Goal: Task Accomplishment & Management: Complete application form

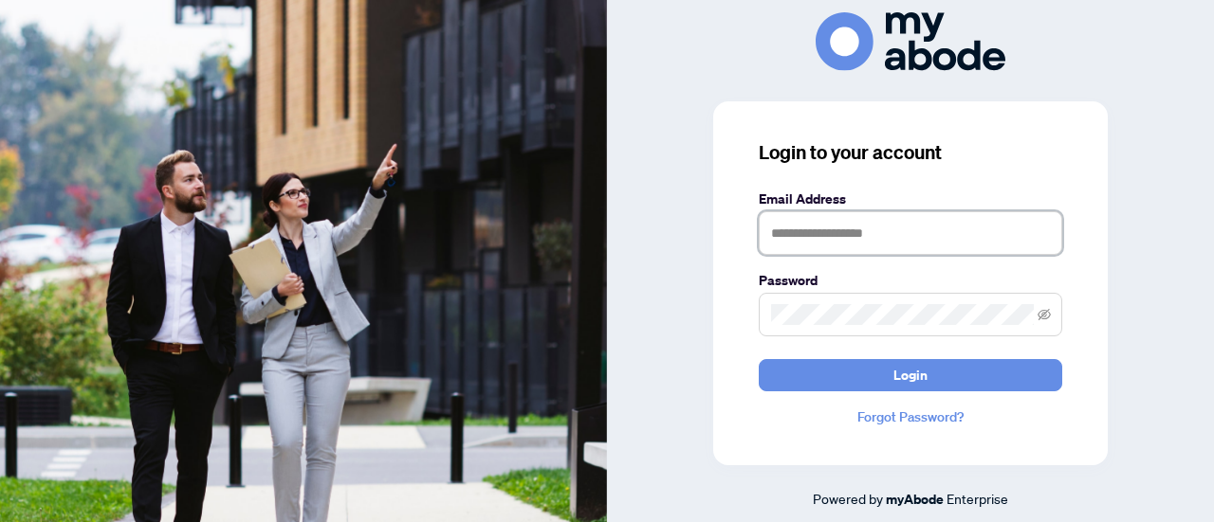
type input "**********"
click at [906, 386] on span "Login" at bounding box center [910, 375] width 34 height 30
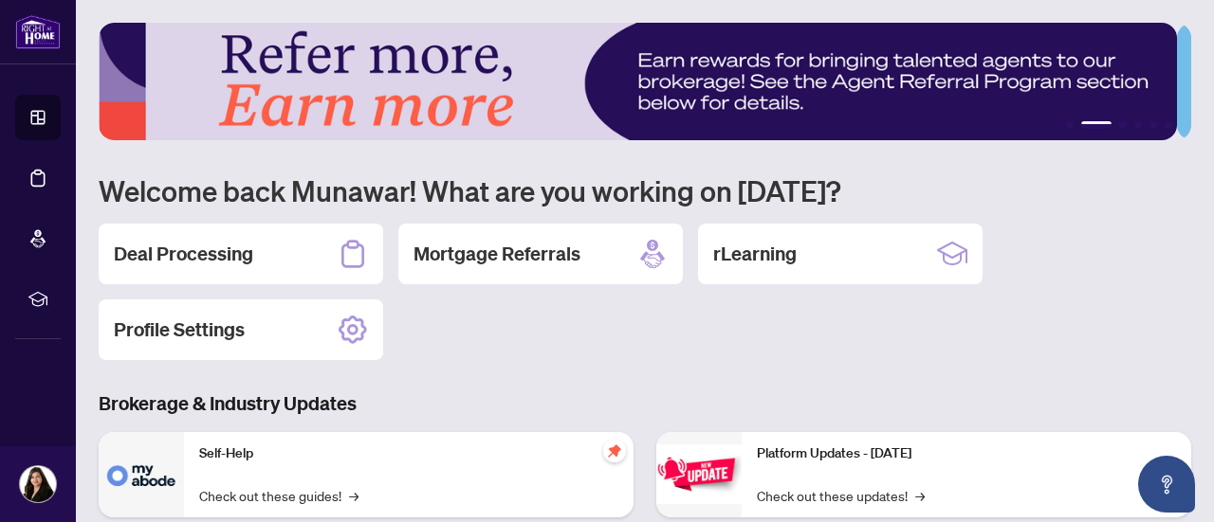
click at [216, 242] on h2 "Deal Processing" at bounding box center [183, 254] width 139 height 27
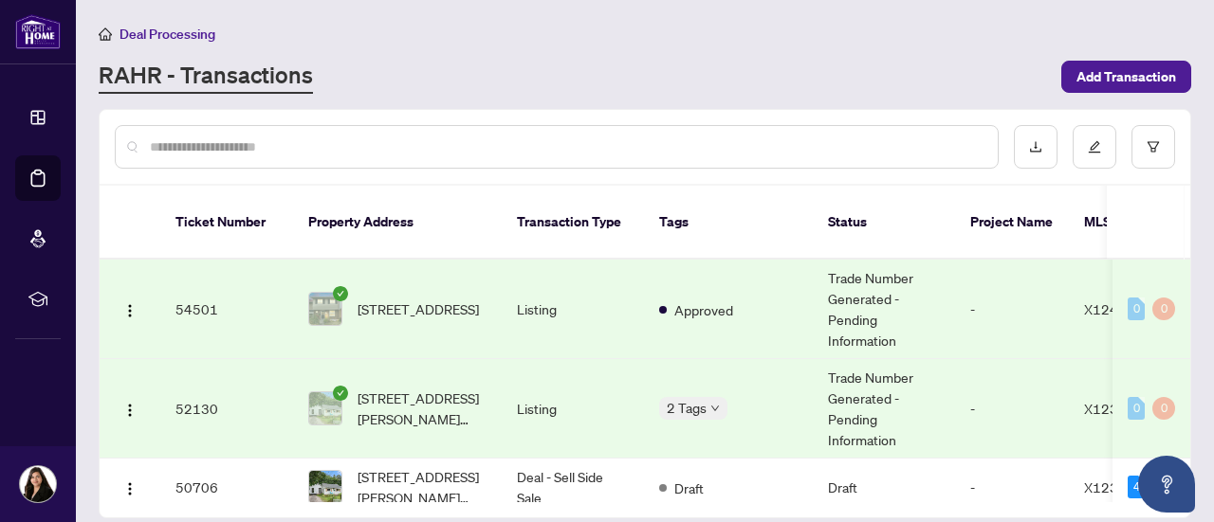
click at [1115, 83] on span "Add Transaction" at bounding box center [1126, 77] width 100 height 30
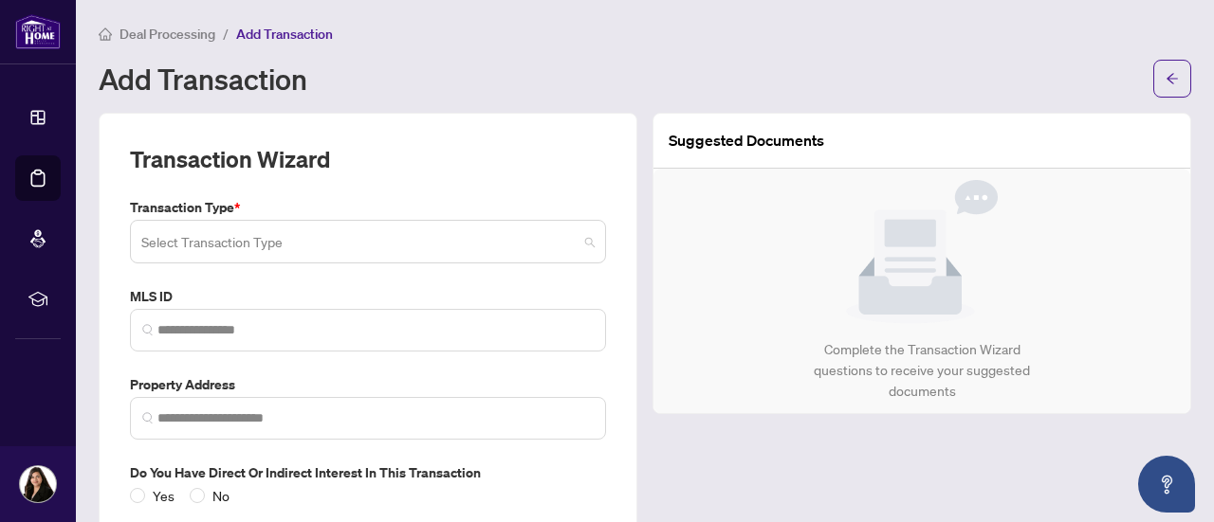
click at [433, 256] on input "search" at bounding box center [359, 245] width 436 height 42
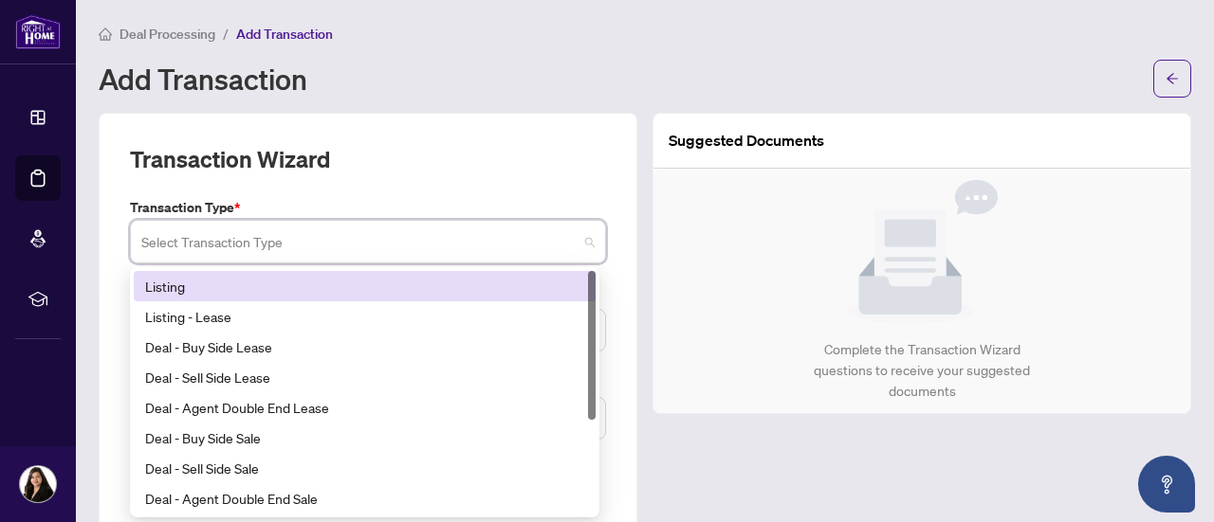
click at [337, 287] on div "Listing" at bounding box center [364, 286] width 439 height 21
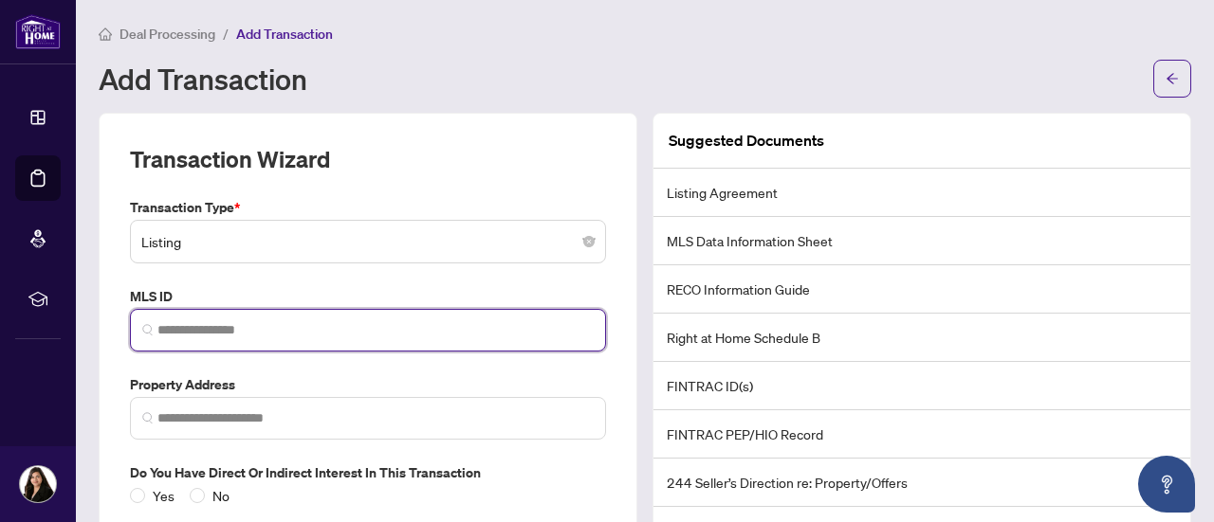
click at [277, 322] on input "search" at bounding box center [375, 330] width 436 height 20
paste input "*********"
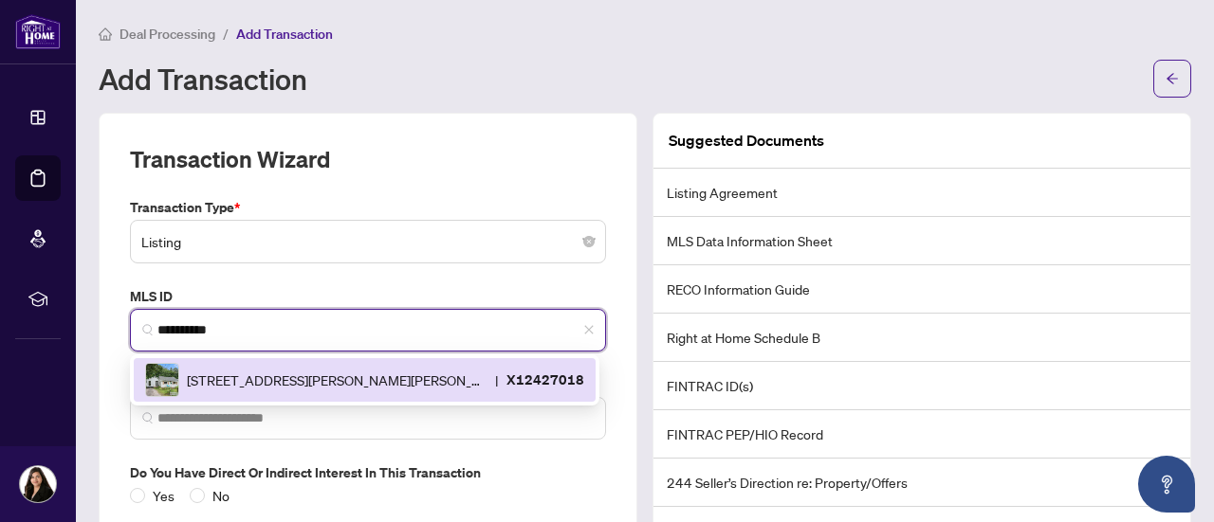
click at [265, 374] on span "[STREET_ADDRESS][PERSON_NAME][PERSON_NAME]" at bounding box center [337, 380] width 301 height 21
type input "*********"
type input "**********"
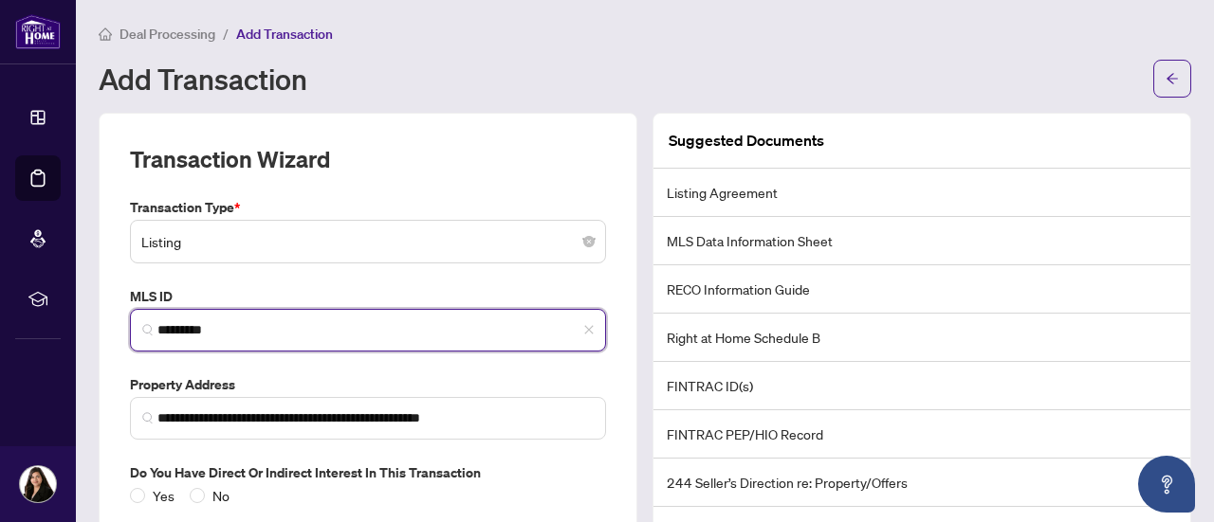
scroll to position [112, 0]
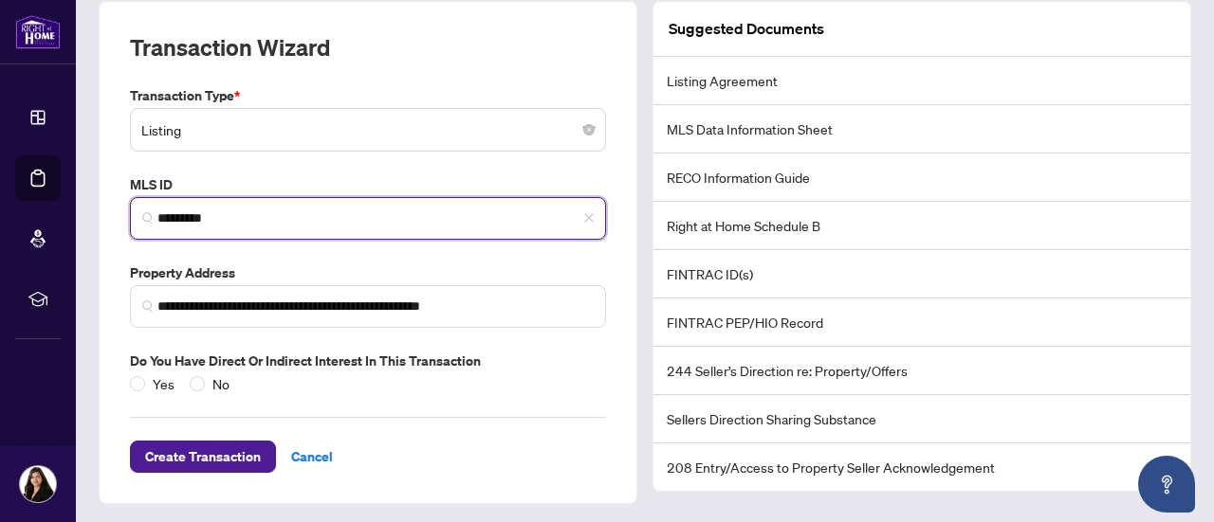
type input "*********"
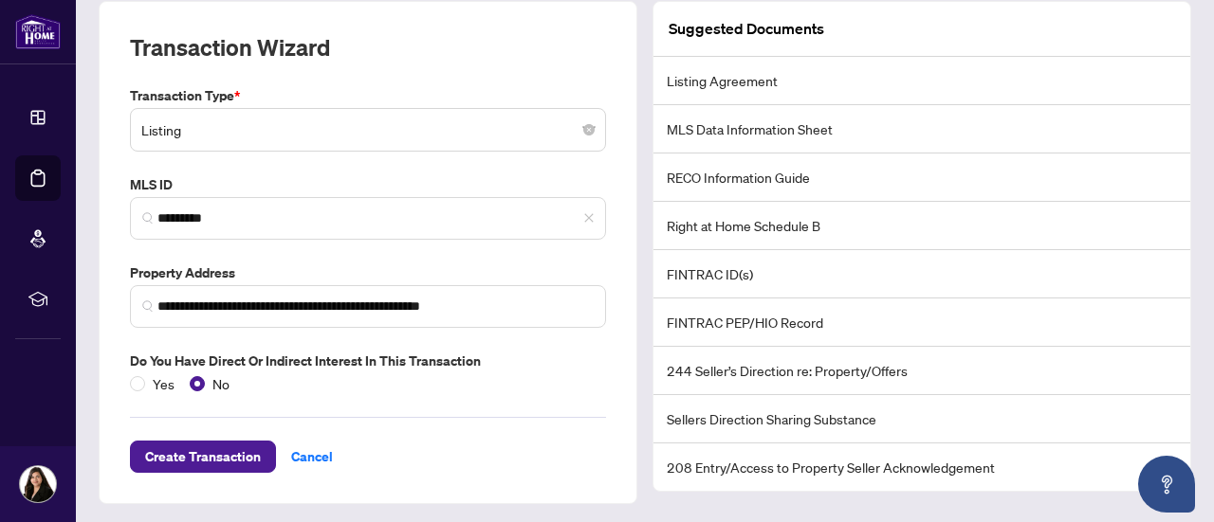
click at [215, 448] on span "Create Transaction" at bounding box center [203, 457] width 116 height 30
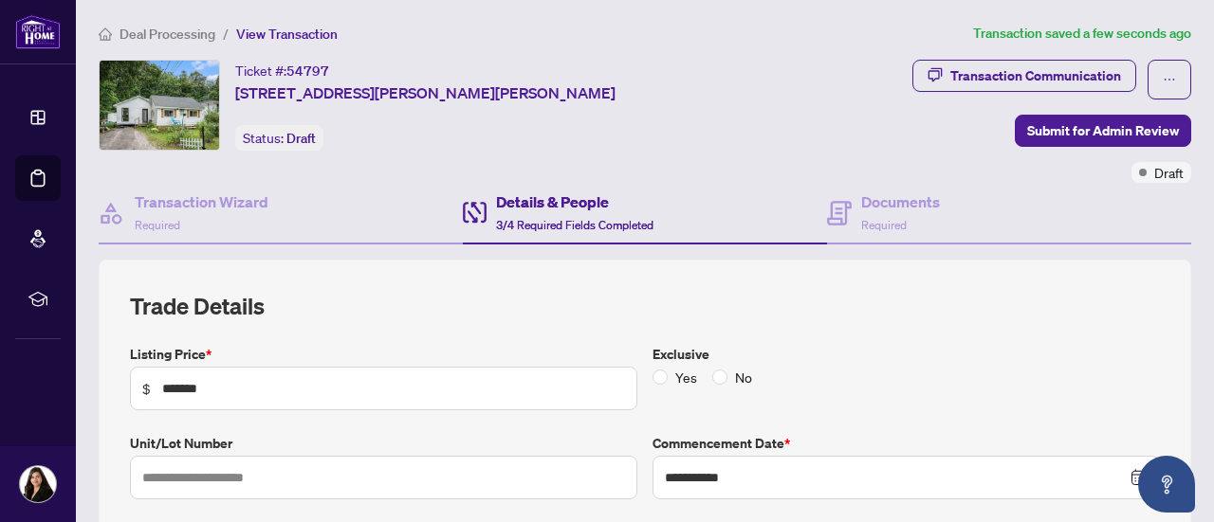
click at [649, 63] on div "Ticket #: 54797 [STREET_ADDRESS][PERSON_NAME][PERSON_NAME] Status: Draft" at bounding box center [430, 105] width 662 height 91
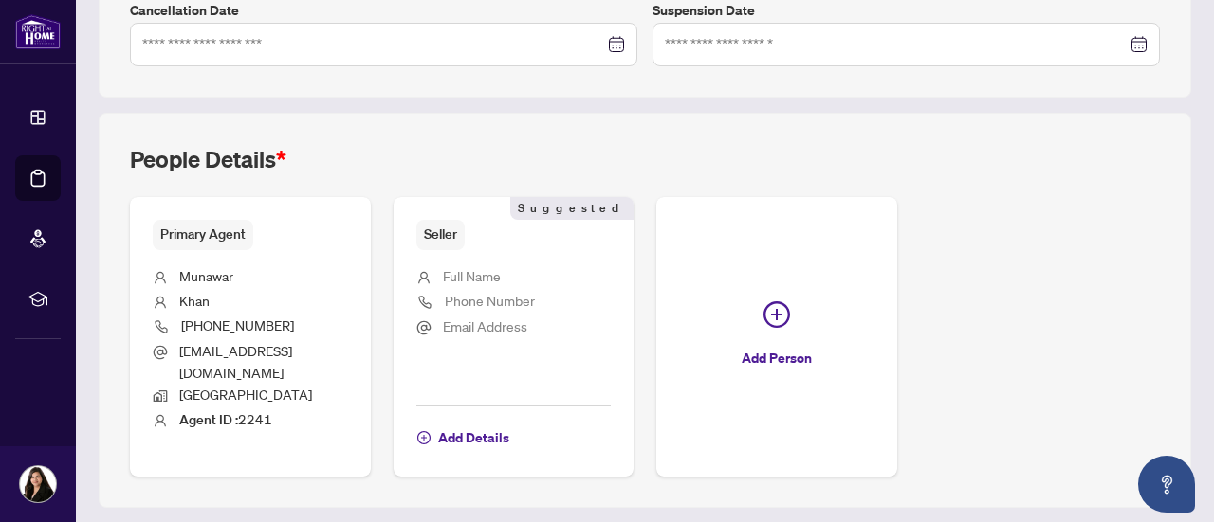
scroll to position [642, 0]
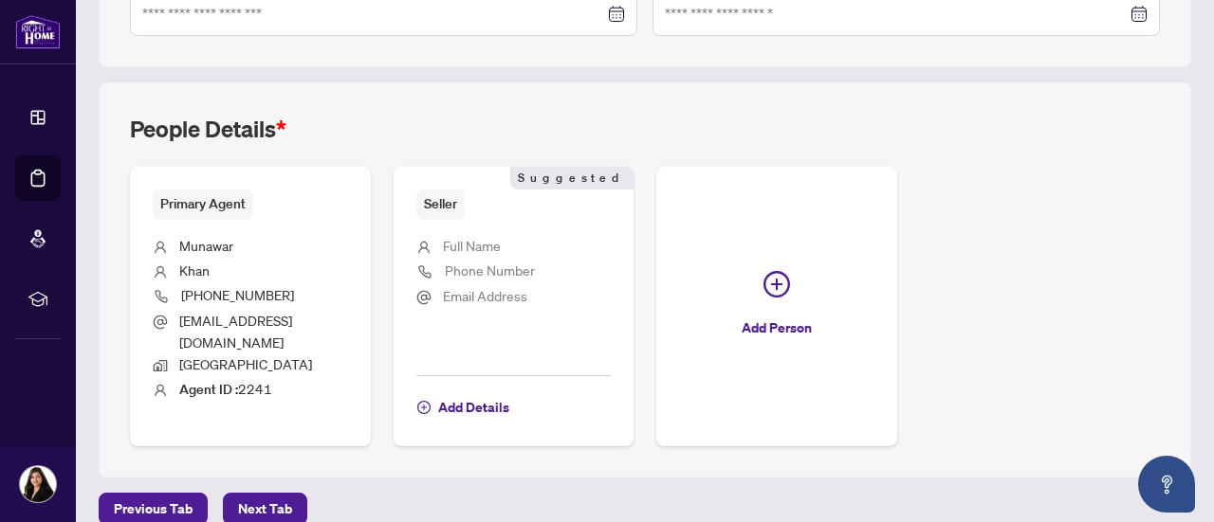
click at [535, 260] on span "Phone Number" at bounding box center [490, 271] width 90 height 22
click at [501, 243] on span "Full Name" at bounding box center [472, 245] width 58 height 17
click at [509, 393] on span "Add Details" at bounding box center [473, 408] width 71 height 30
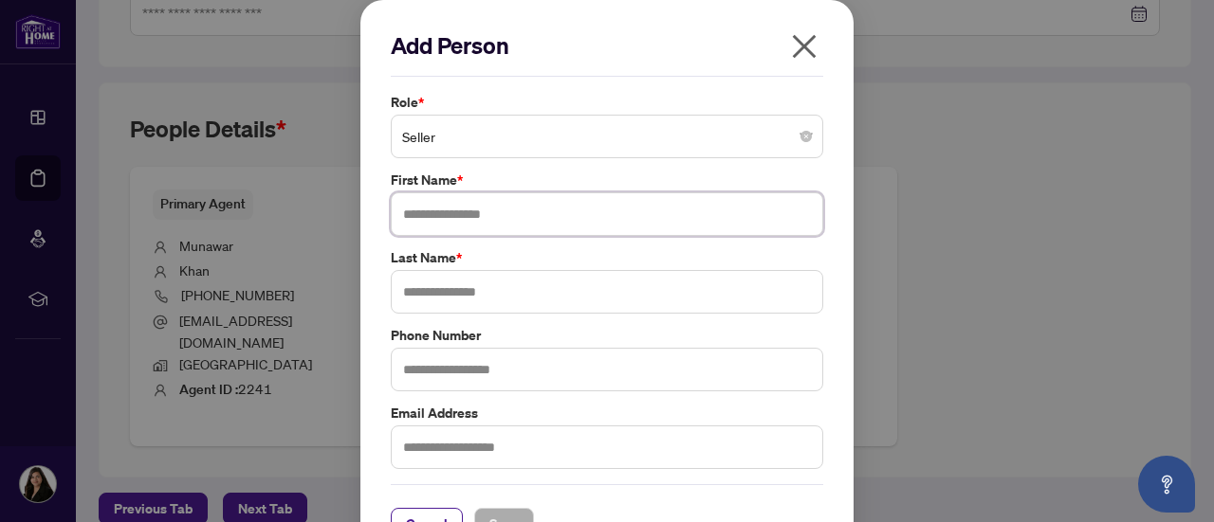
click at [523, 214] on input "text" at bounding box center [607, 214] width 432 height 44
type input "******"
click at [520, 286] on input "text" at bounding box center [607, 292] width 432 height 44
type input "**********"
click at [489, 511] on span "Save" at bounding box center [503, 524] width 29 height 30
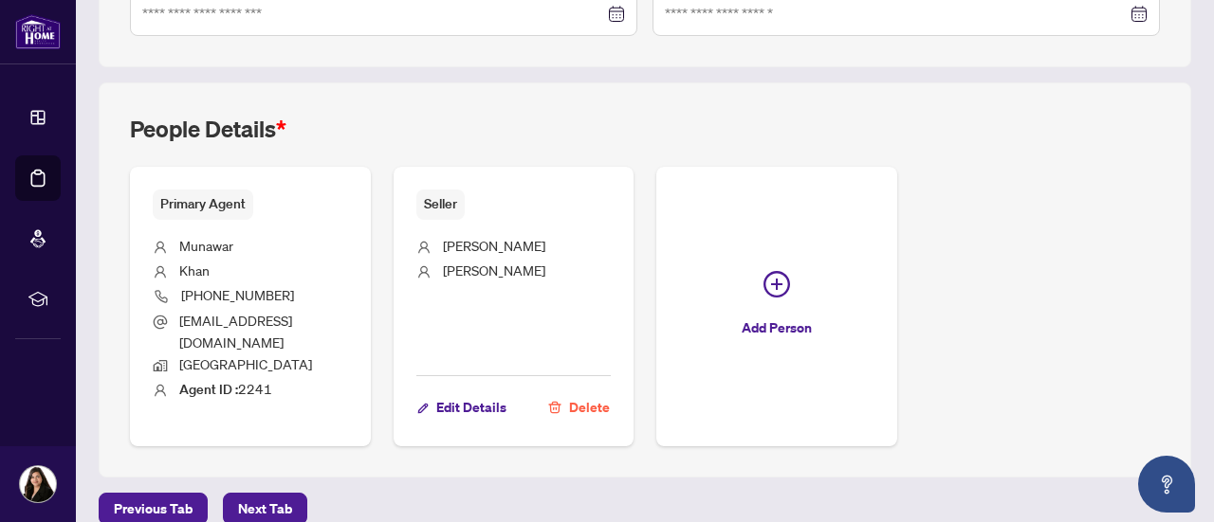
click at [296, 493] on button "Next Tab" at bounding box center [265, 509] width 84 height 32
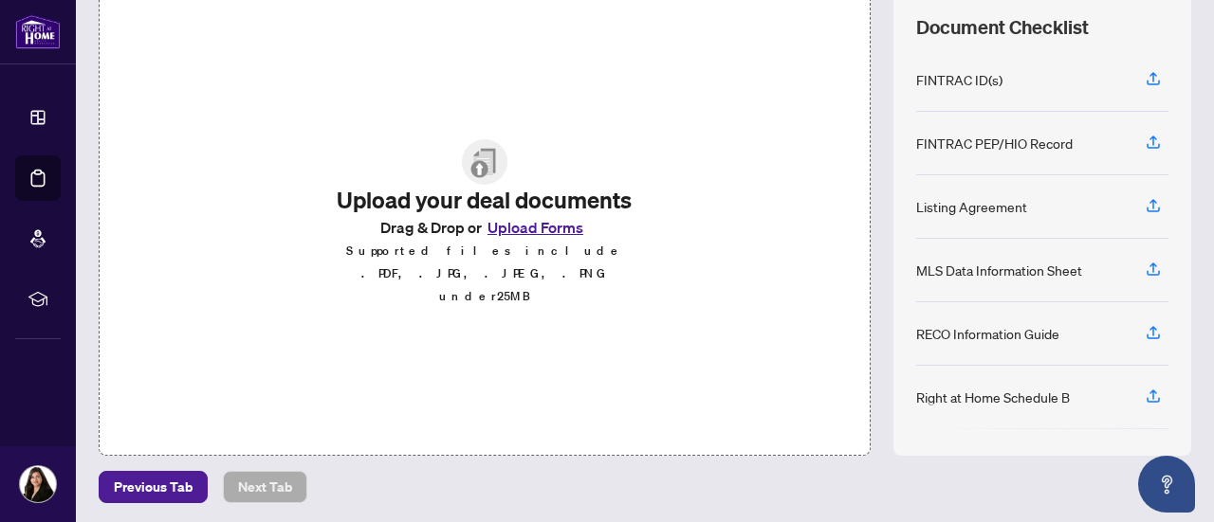
scroll to position [268, 0]
click at [505, 240] on button "Upload Forms" at bounding box center [535, 227] width 107 height 25
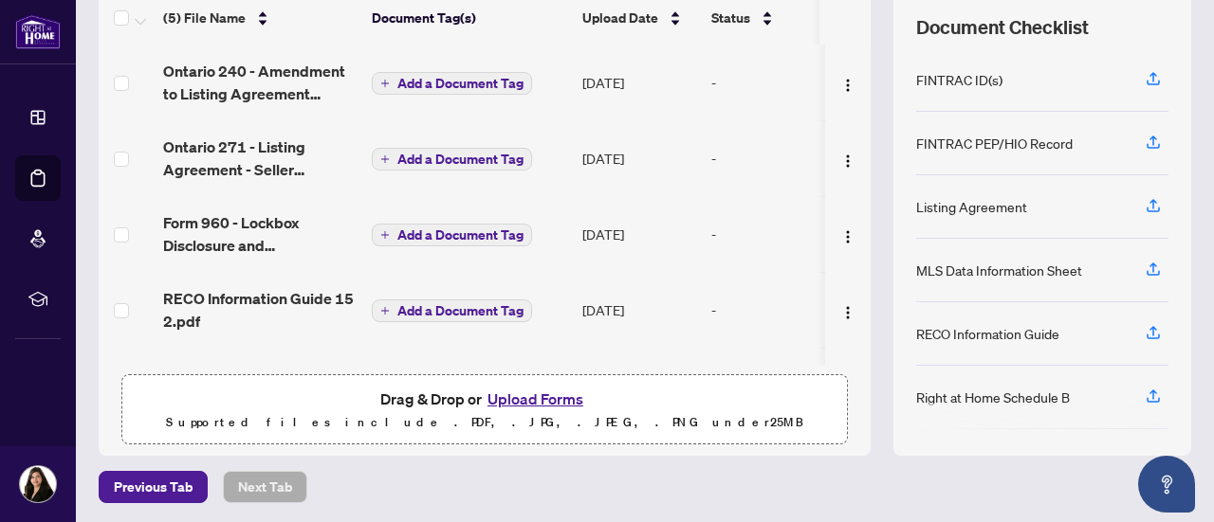
click at [512, 397] on button "Upload Forms" at bounding box center [535, 399] width 107 height 25
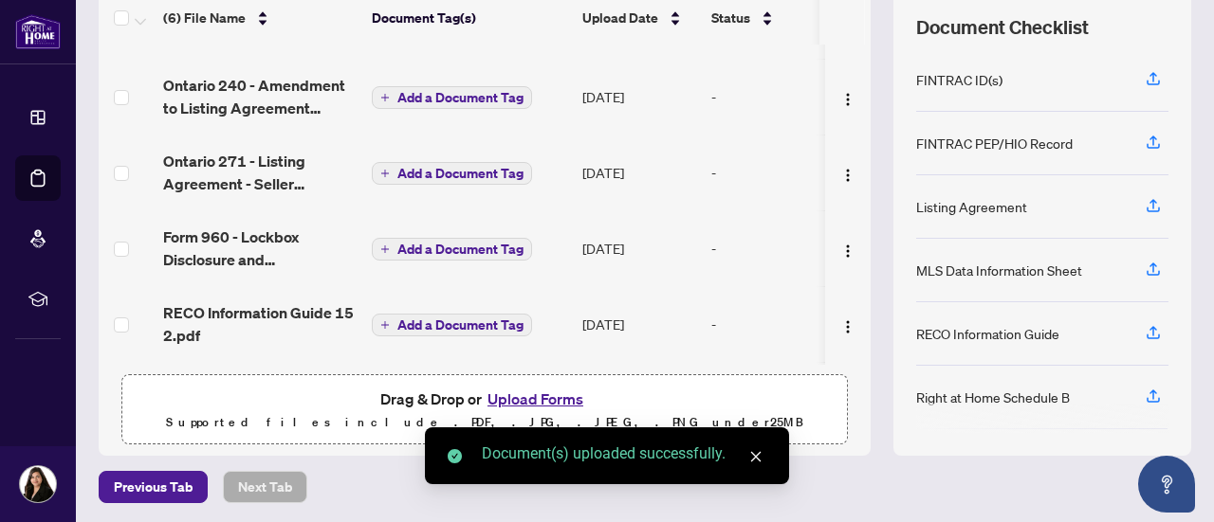
scroll to position [0, 0]
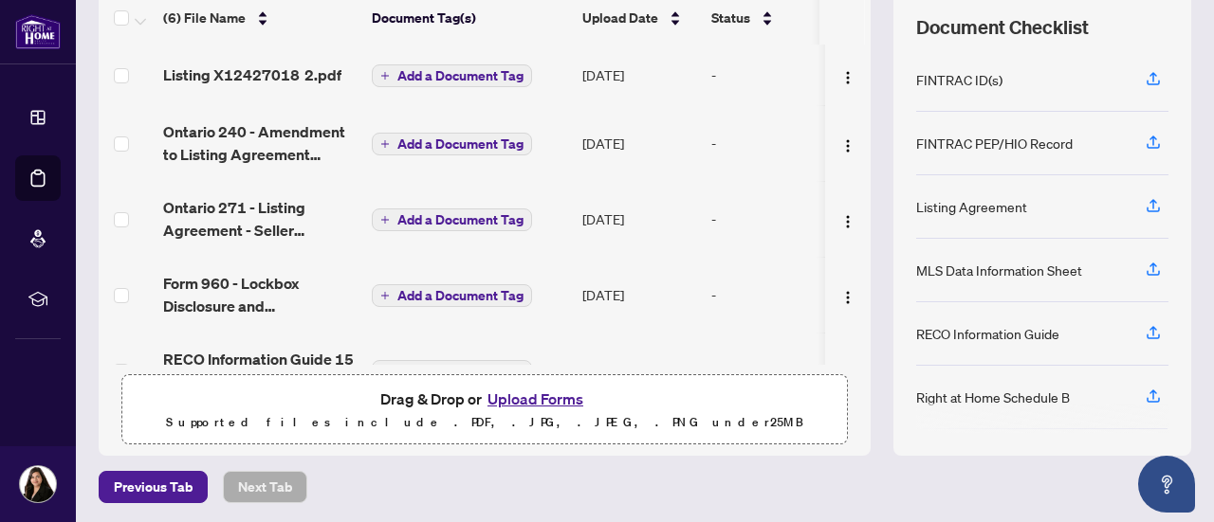
click at [840, 140] on img "button" at bounding box center [847, 145] width 15 height 15
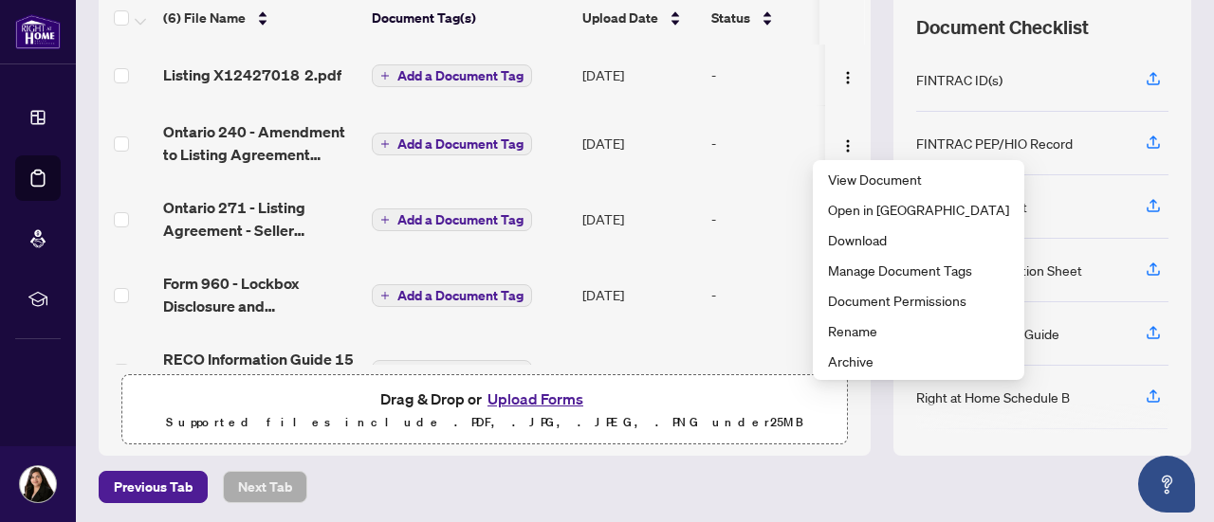
click at [835, 481] on div "Previous Tab Next Tab" at bounding box center [645, 487] width 1092 height 32
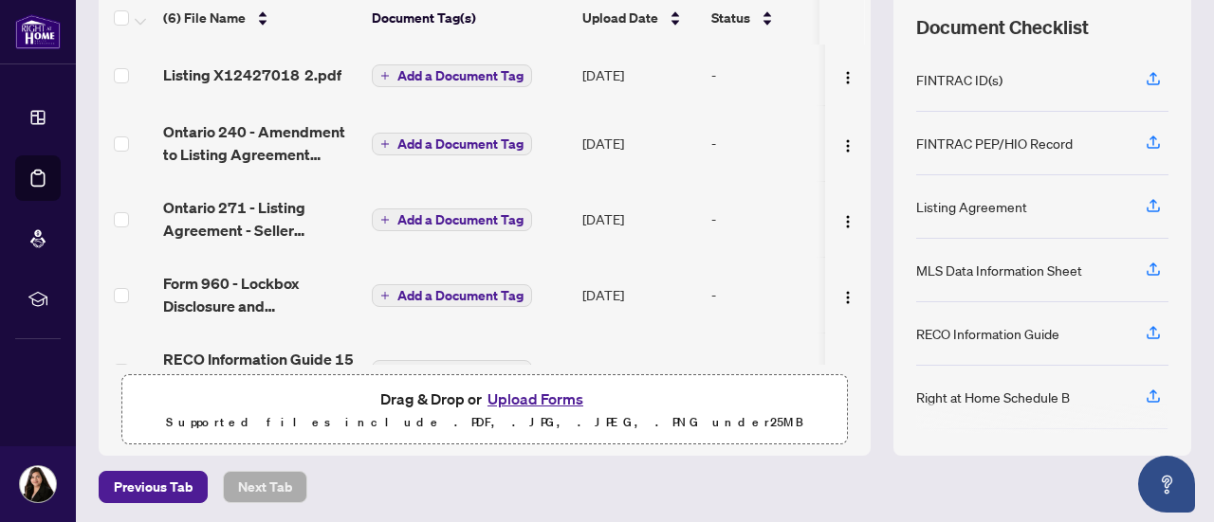
click at [709, 139] on td "-" at bounding box center [783, 143] width 161 height 76
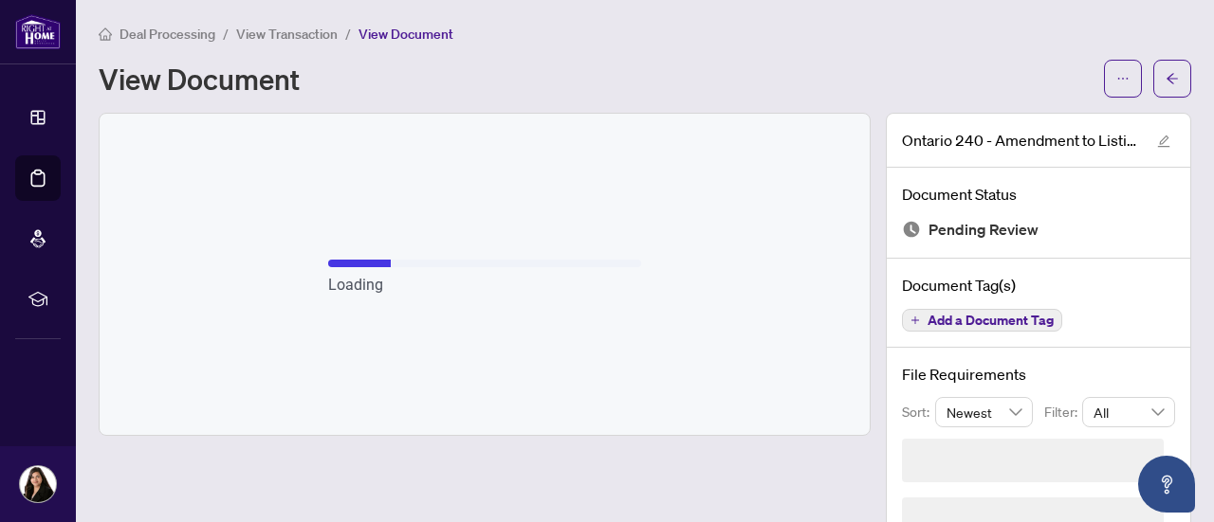
click at [1195, 69] on main "Deal Processing / View Transaction / View Document View Document Ontario 240 - …" at bounding box center [645, 261] width 1138 height 522
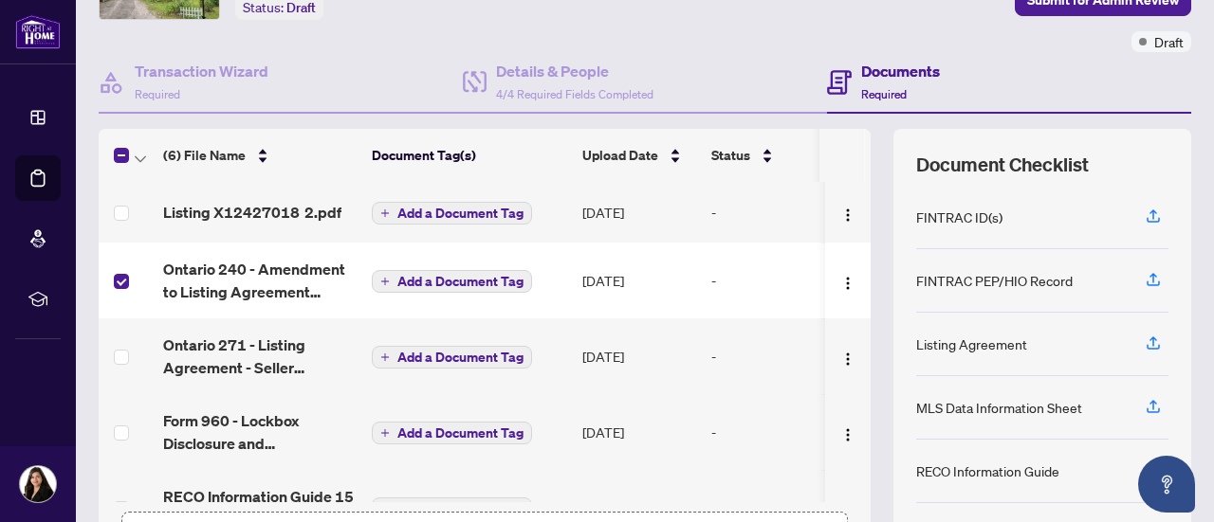
scroll to position [134, 0]
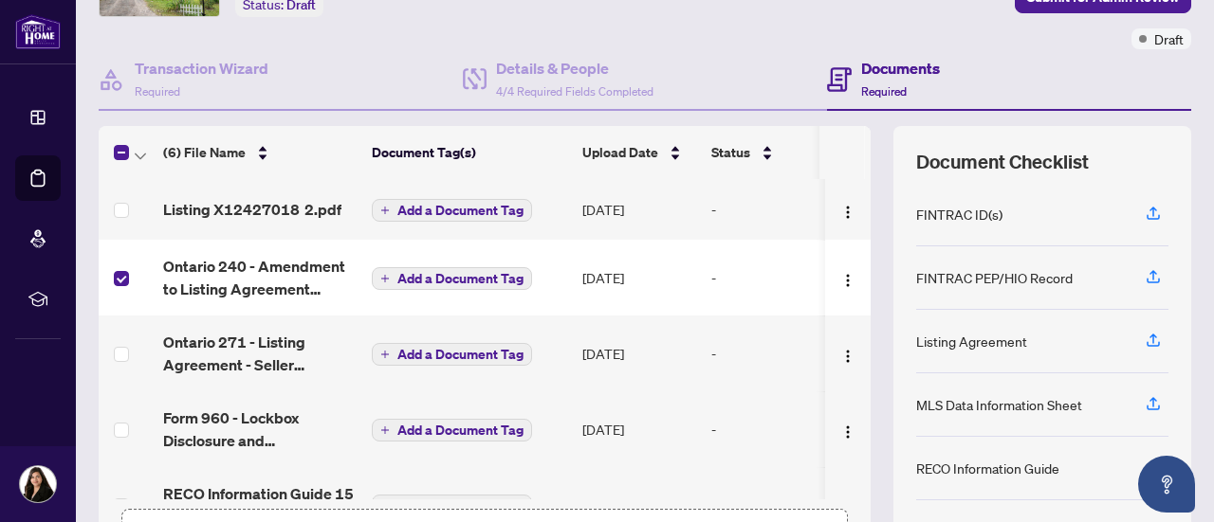
click at [840, 275] on img "button" at bounding box center [847, 280] width 15 height 15
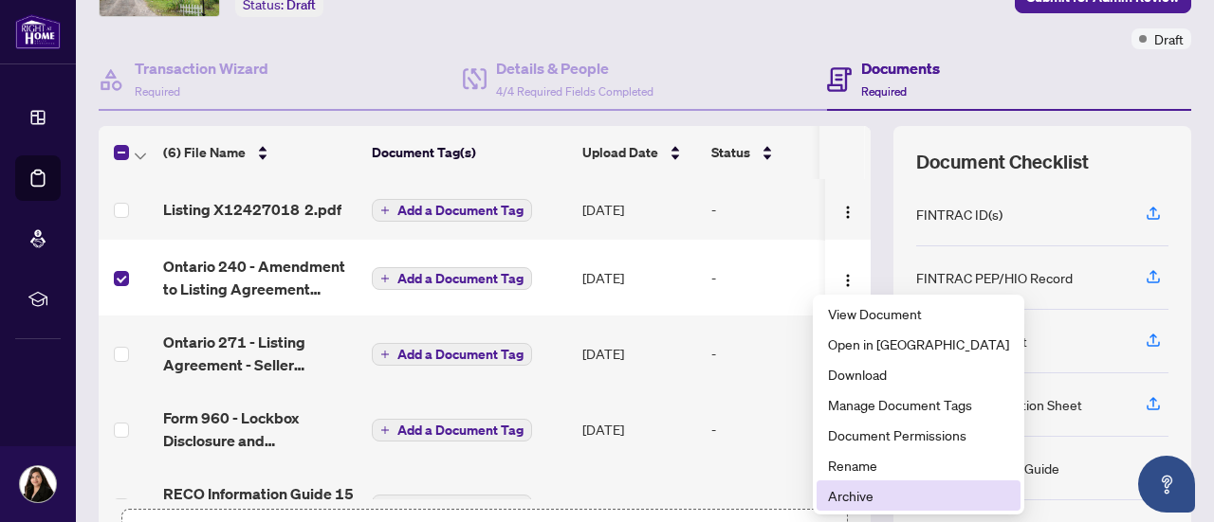
click at [857, 490] on span "Archive" at bounding box center [918, 495] width 181 height 21
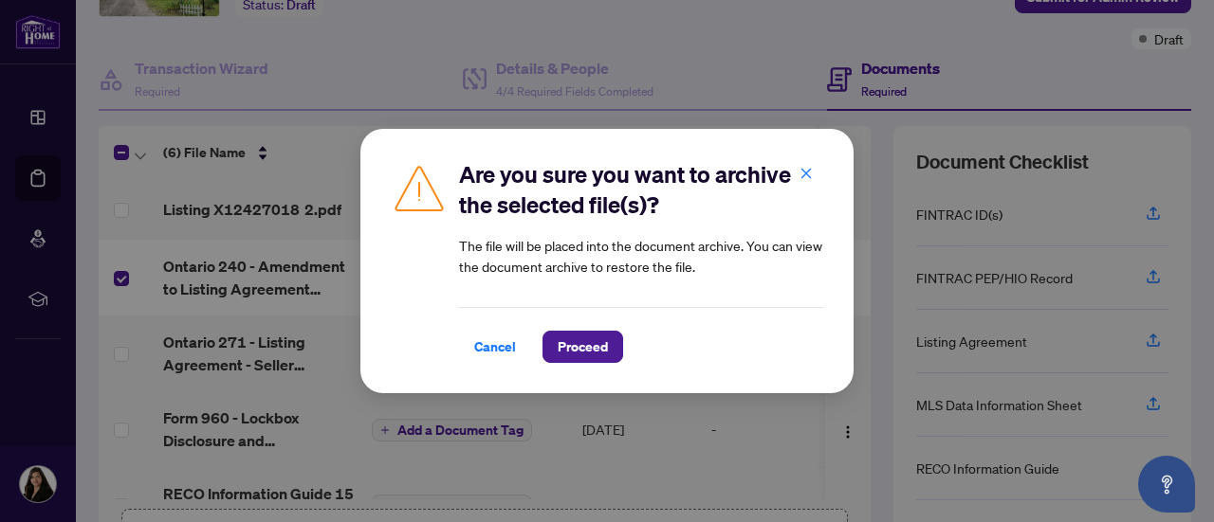
click at [580, 352] on span "Proceed" at bounding box center [582, 347] width 50 height 30
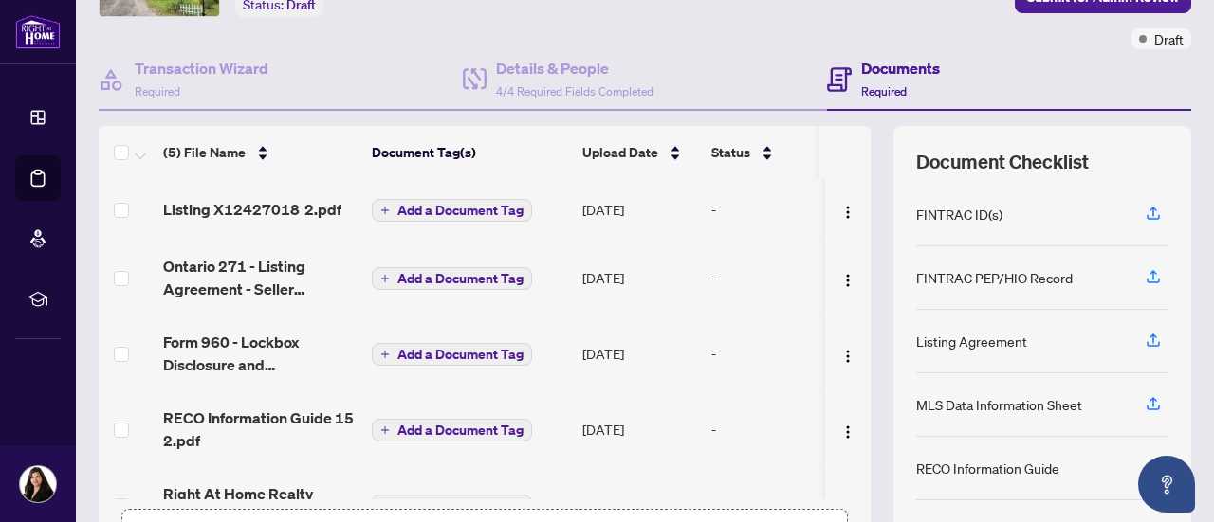
scroll to position [0, 0]
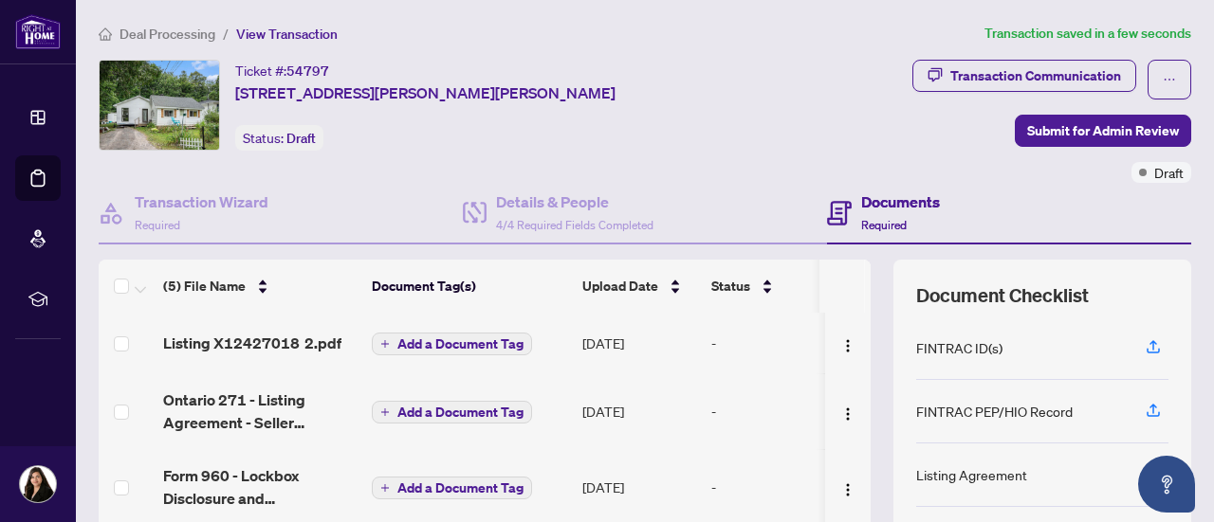
click at [1079, 127] on span "Submit for Admin Review" at bounding box center [1103, 131] width 152 height 30
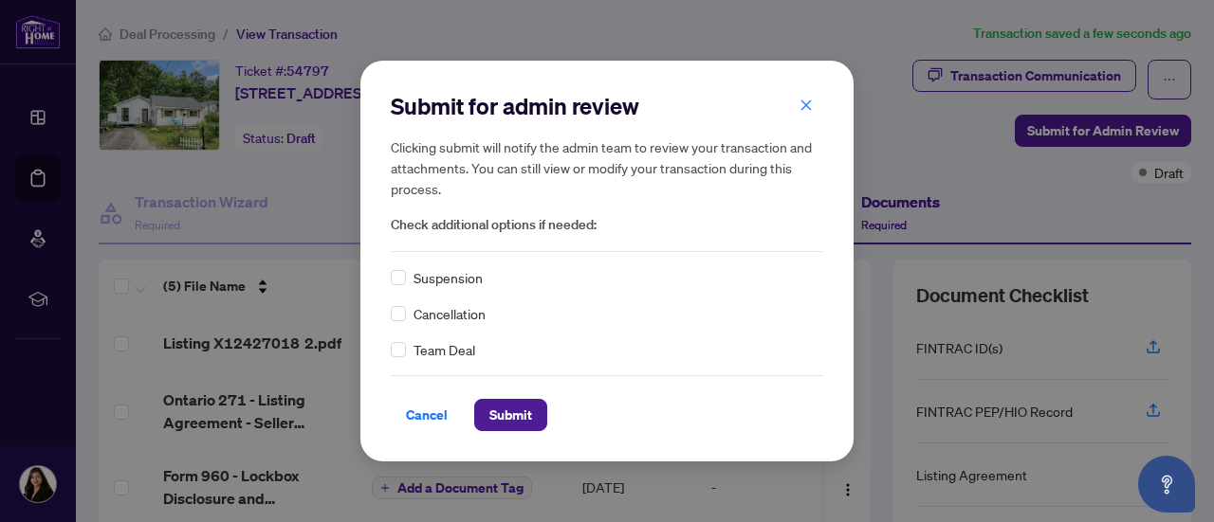
click at [520, 421] on span "Submit" at bounding box center [510, 415] width 43 height 30
